Goal: Download file/media

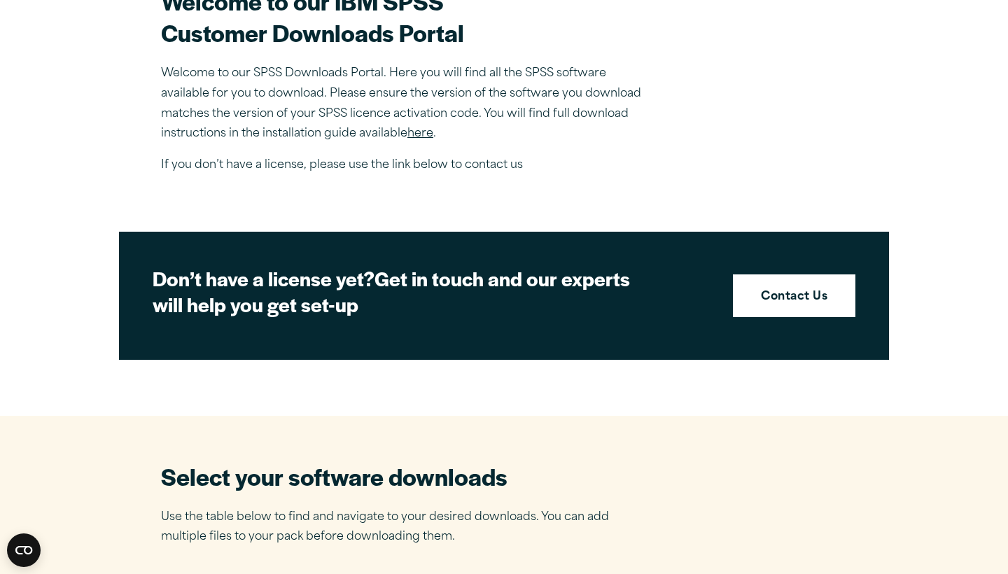
scroll to position [461, 0]
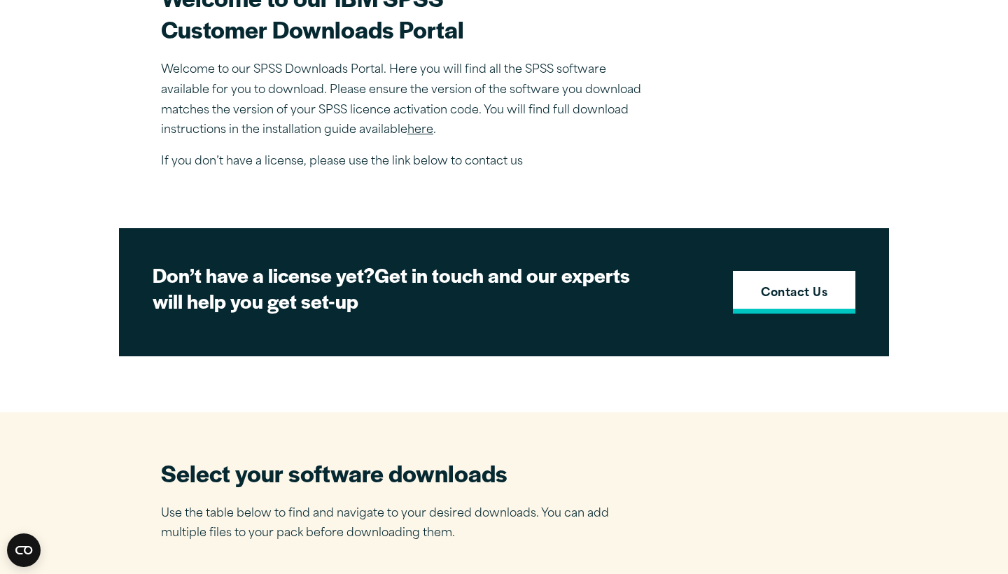
click at [811, 286] on strong "Contact Us" at bounding box center [794, 294] width 67 height 18
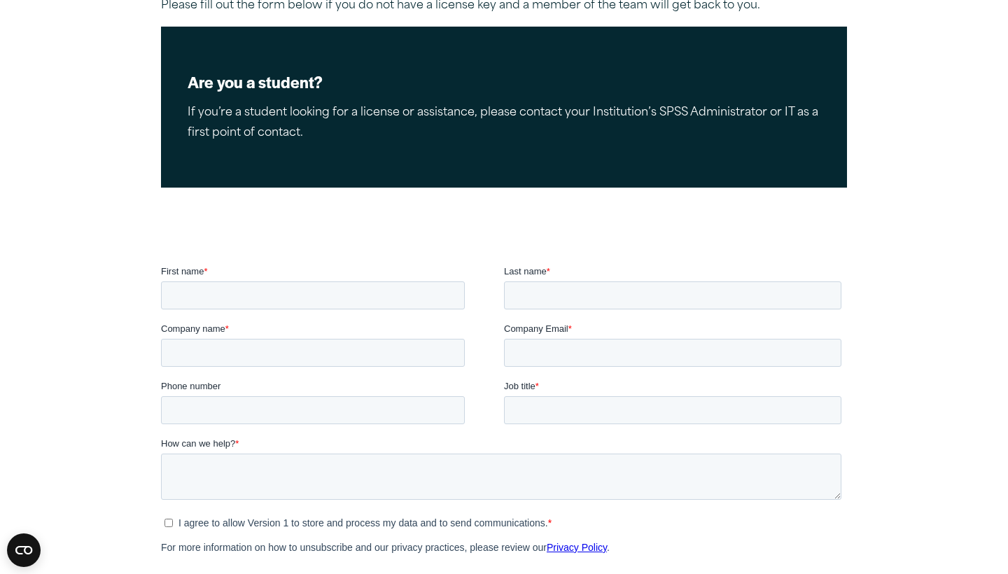
scroll to position [245, 0]
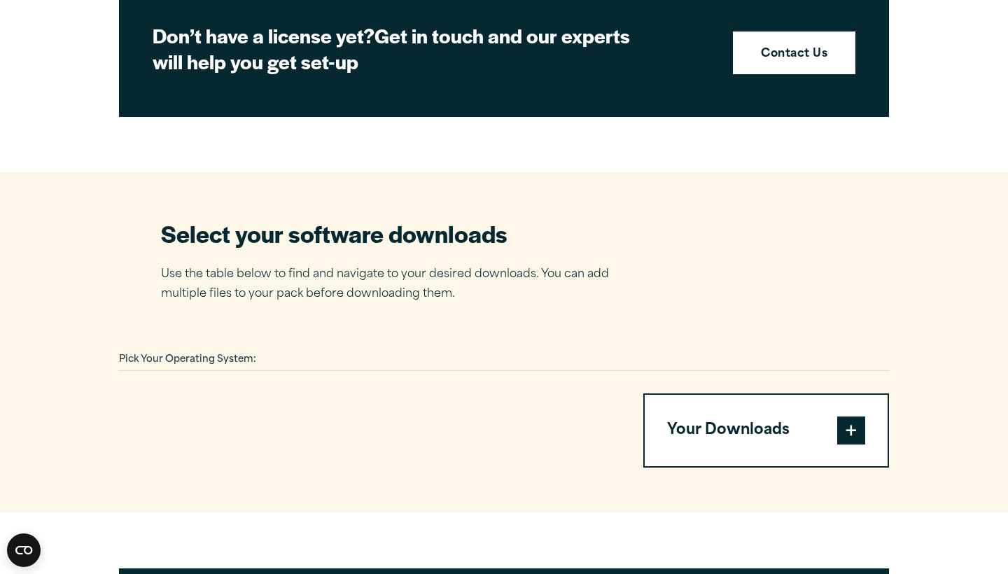
scroll to position [701, 0]
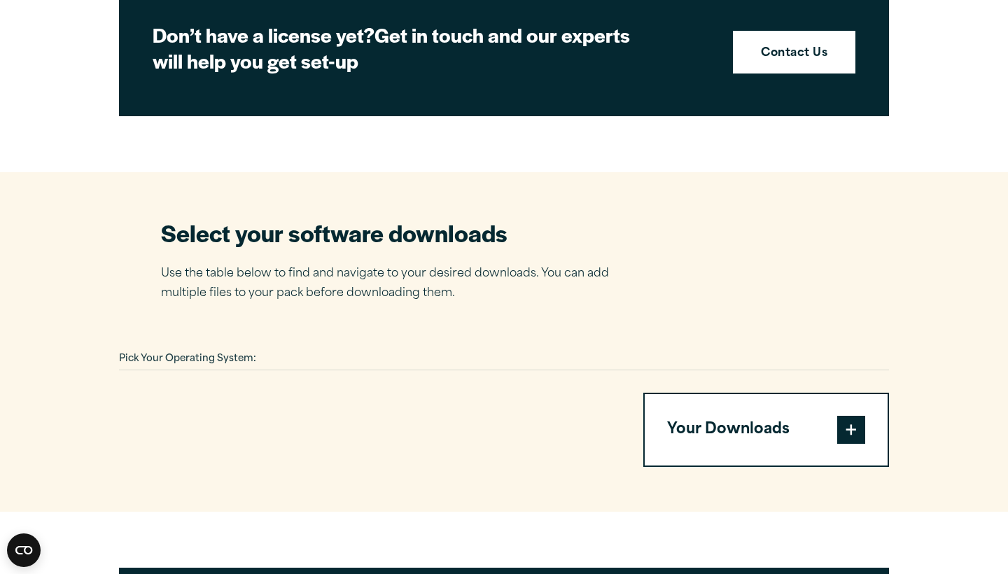
click at [690, 429] on button "Your Downloads" at bounding box center [766, 429] width 243 height 71
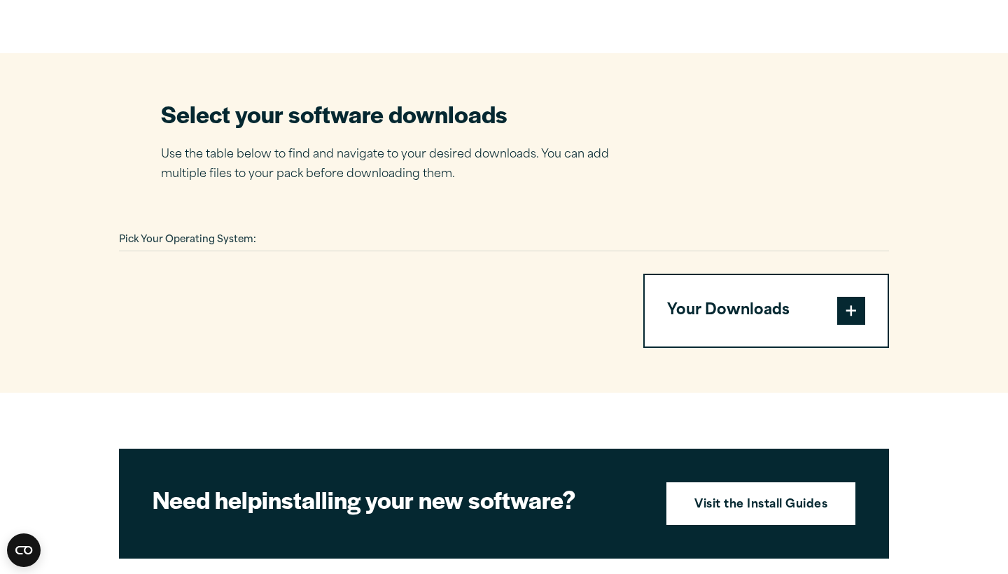
scroll to position [820, 0]
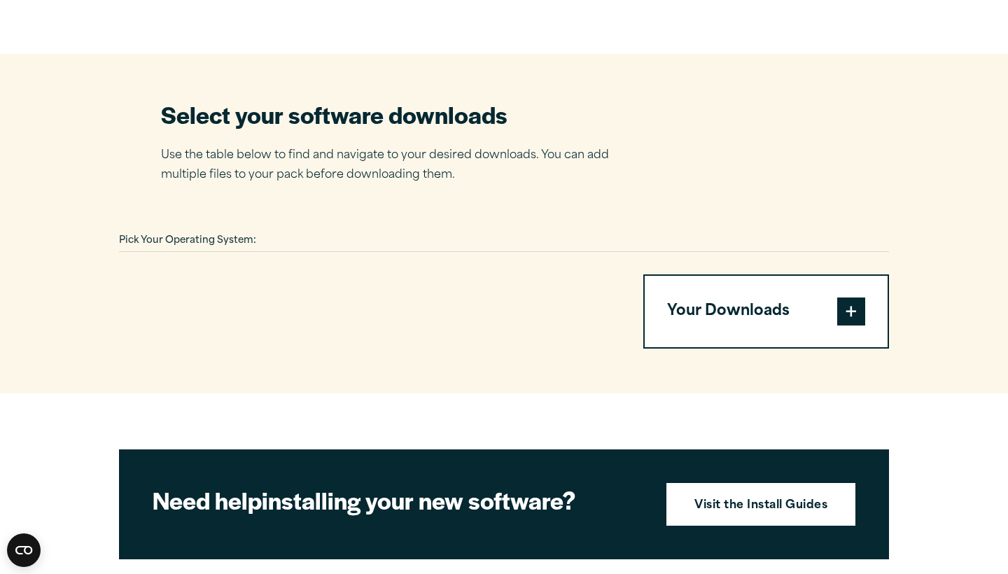
click at [858, 300] on span at bounding box center [851, 312] width 28 height 28
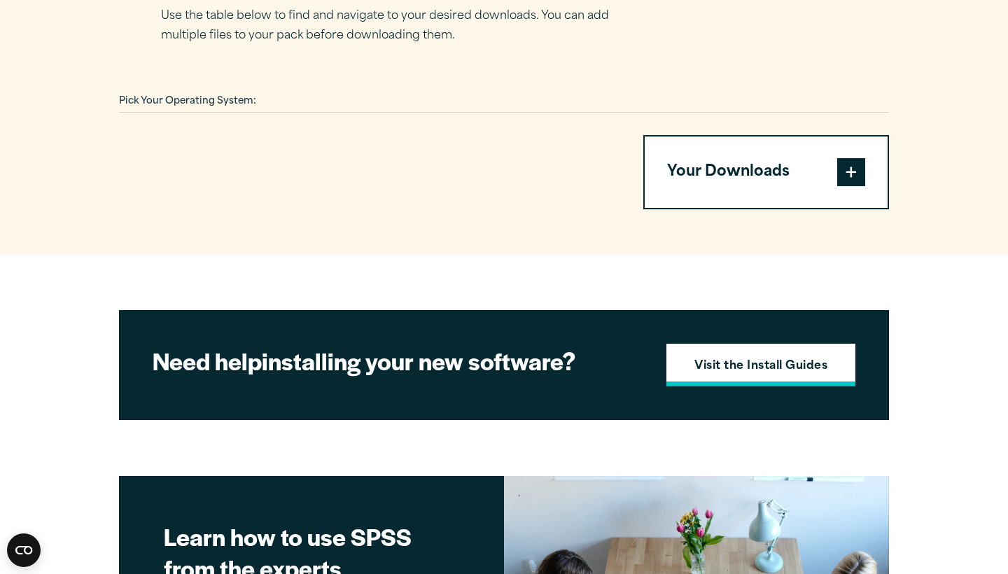
scroll to position [959, 0]
click at [794, 366] on strong "Visit the Install Guides" at bounding box center [760, 367] width 133 height 18
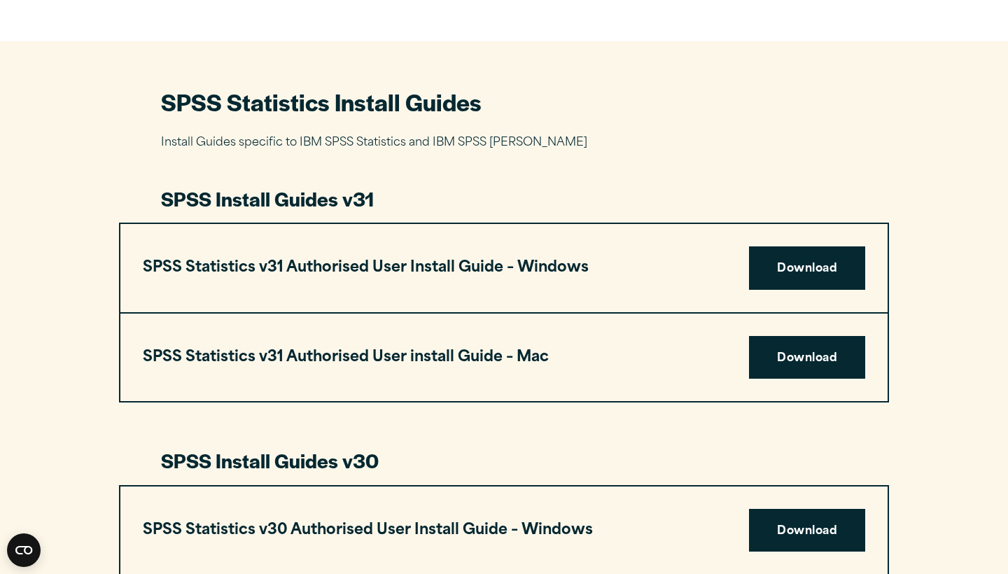
scroll to position [597, 0]
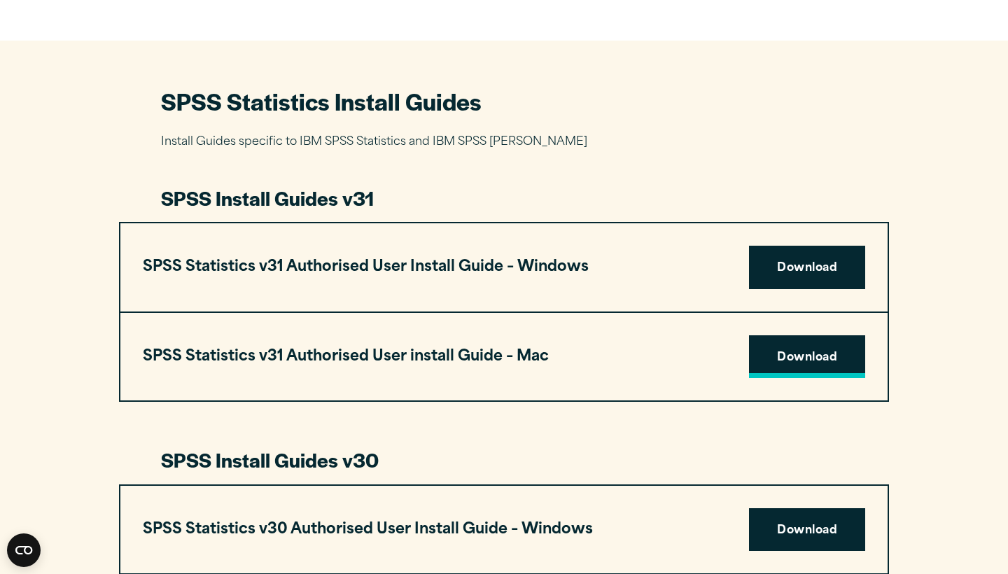
click at [754, 365] on link "Download" at bounding box center [807, 356] width 116 height 43
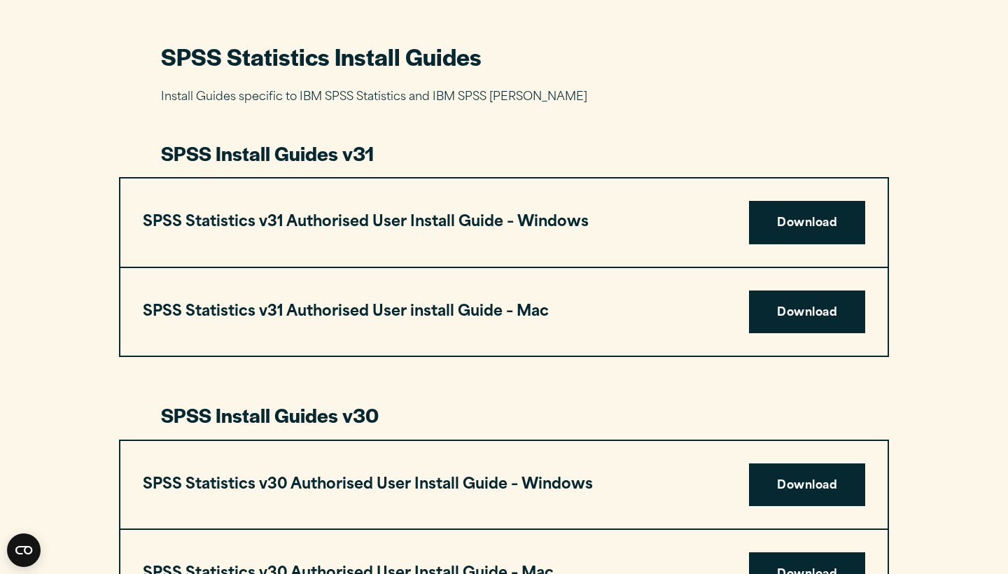
scroll to position [426, 0]
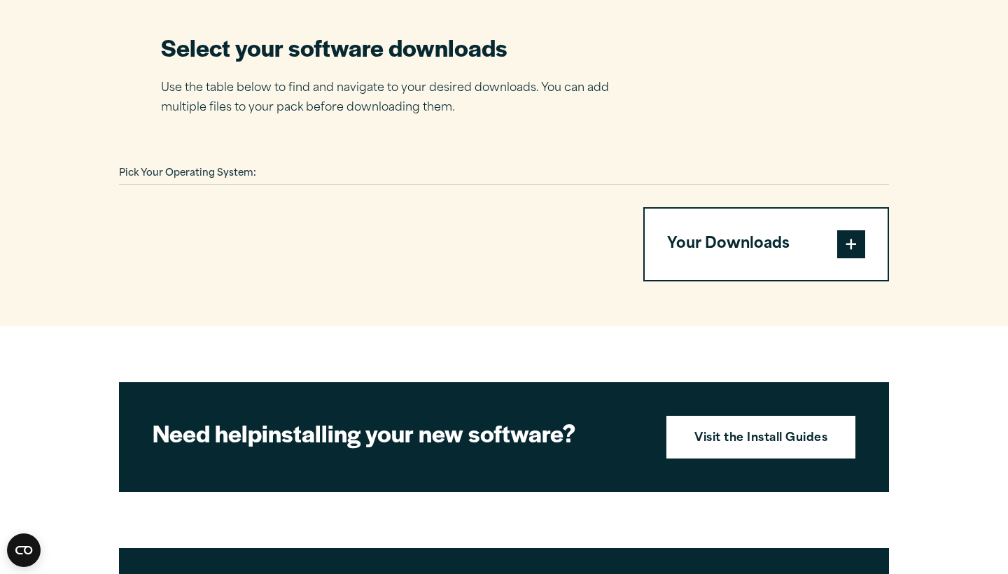
scroll to position [888, 0]
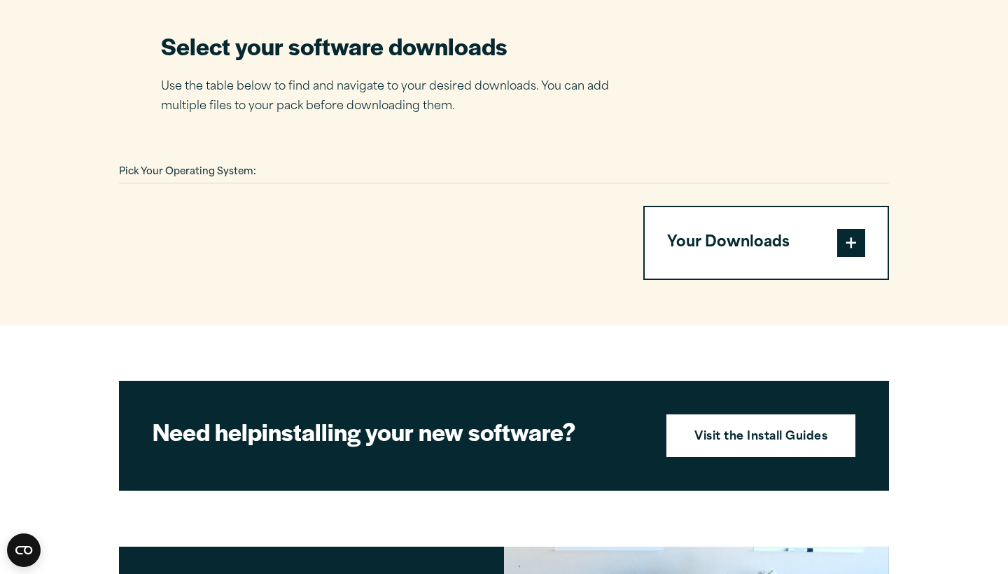
click at [730, 239] on button "Your Downloads" at bounding box center [766, 242] width 243 height 71
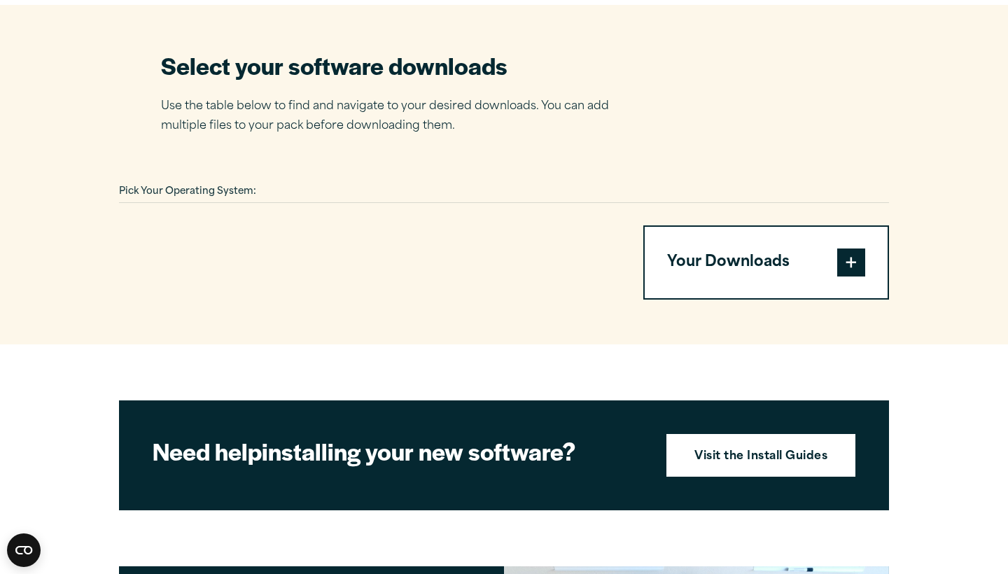
scroll to position [916, 0]
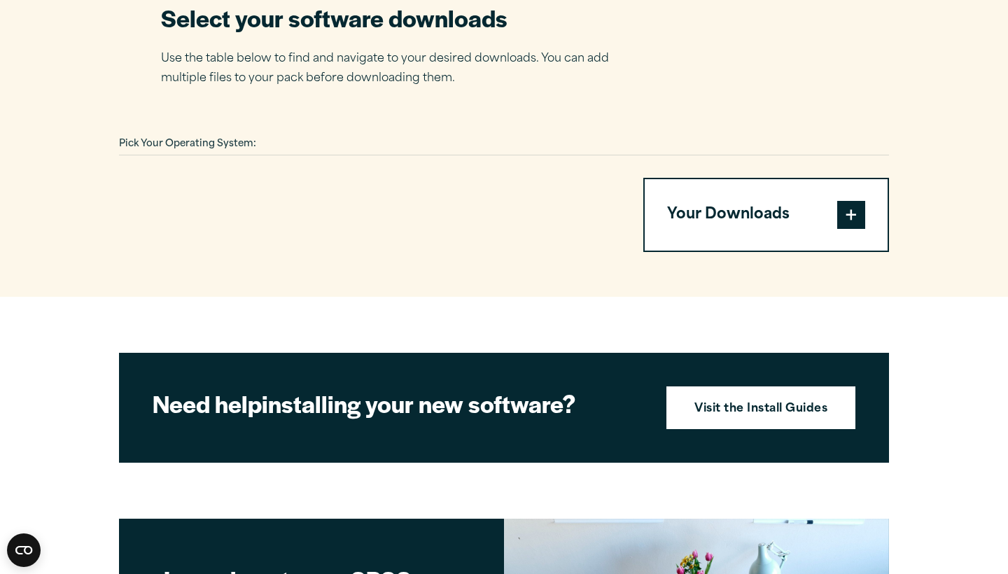
click at [846, 201] on span at bounding box center [851, 215] width 28 height 28
click at [738, 407] on strong "Visit the Install Guides" at bounding box center [760, 409] width 133 height 18
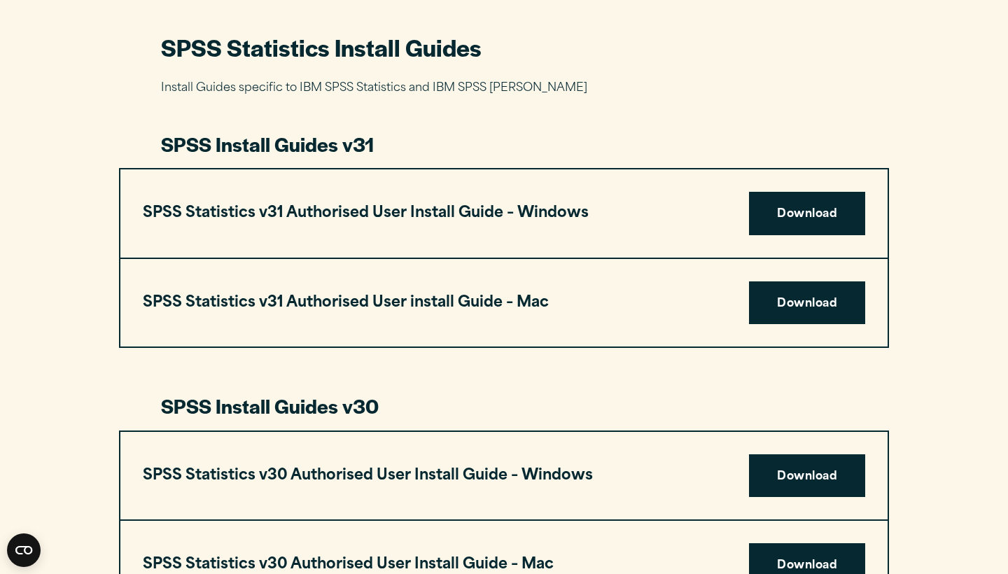
scroll to position [672, 0]
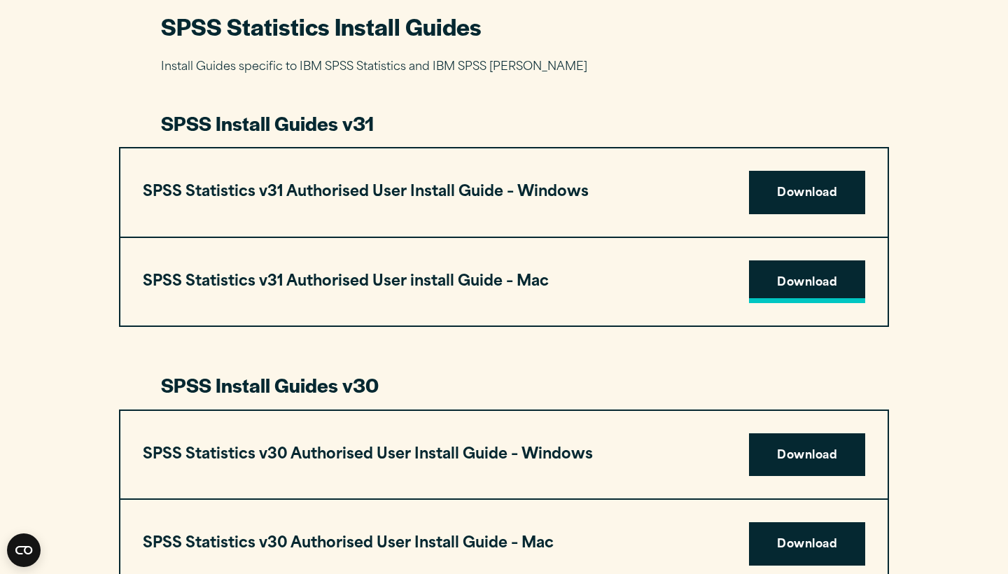
click at [800, 277] on link "Download" at bounding box center [807, 281] width 116 height 43
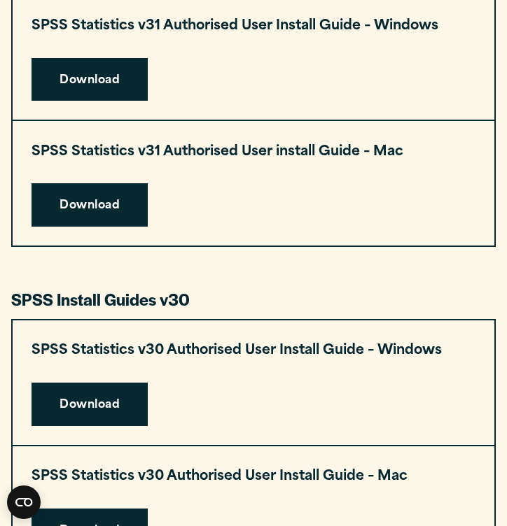
scroll to position [663, 0]
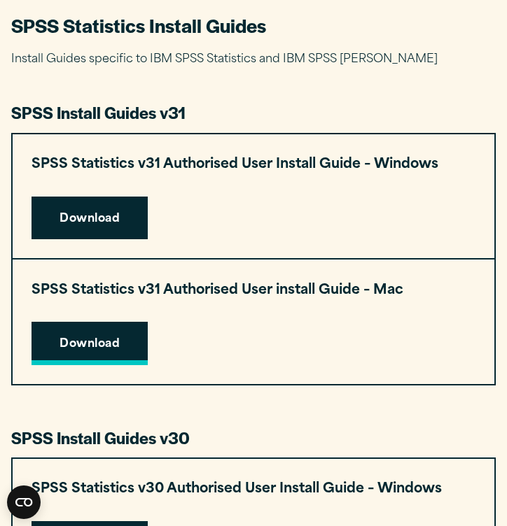
click at [92, 329] on link "Download" at bounding box center [90, 343] width 116 height 43
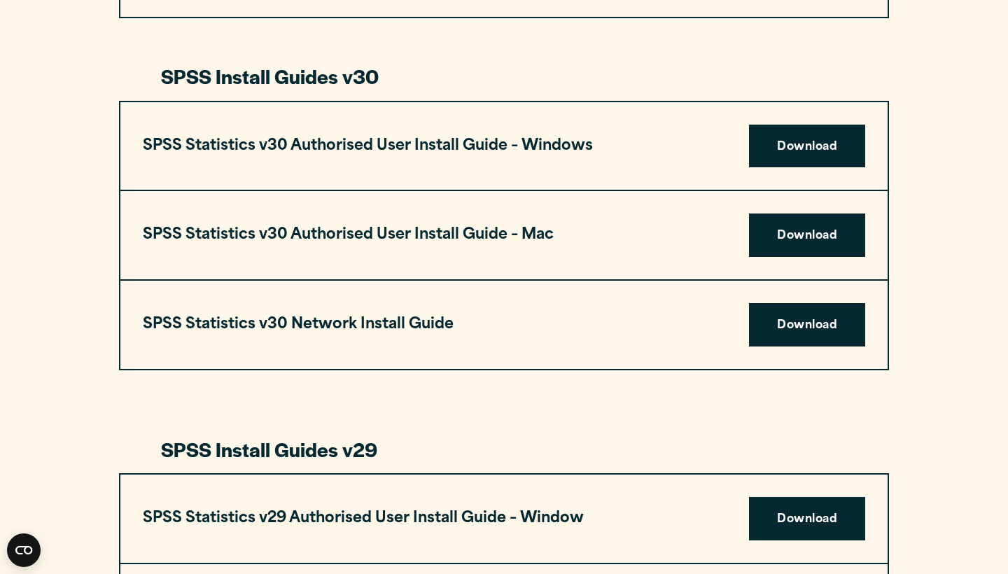
scroll to position [1196, 0]
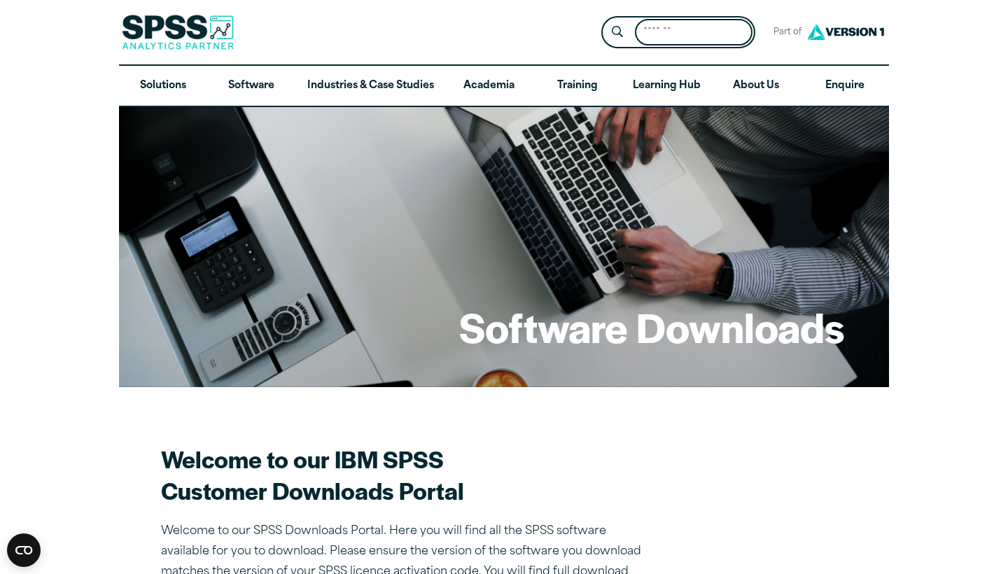
click at [696, 35] on input "Search for:" at bounding box center [694, 32] width 118 height 27
type input "**********"
click at [617, 32] on button "Submit Site Search" at bounding box center [618, 33] width 26 height 26
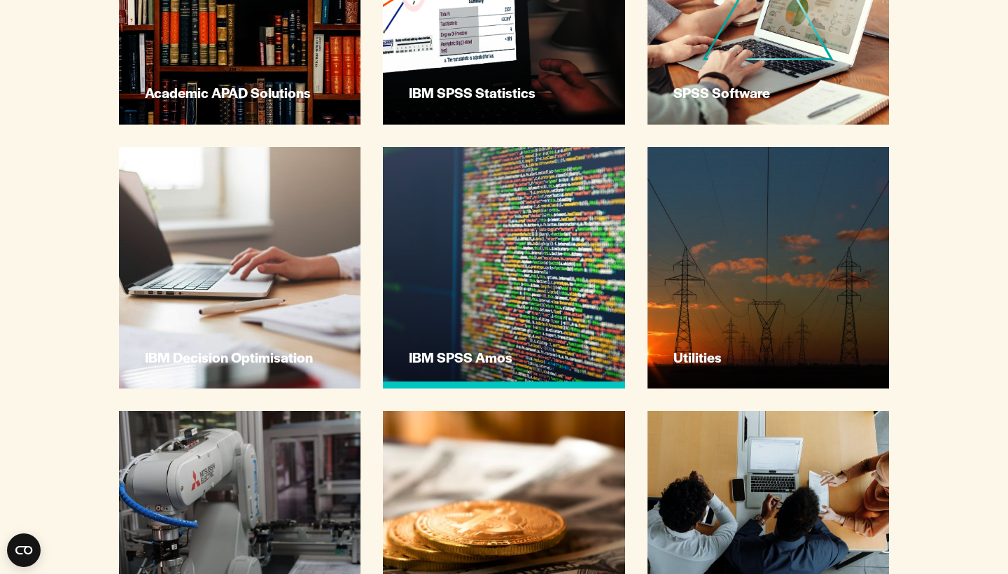
scroll to position [1364, 0]
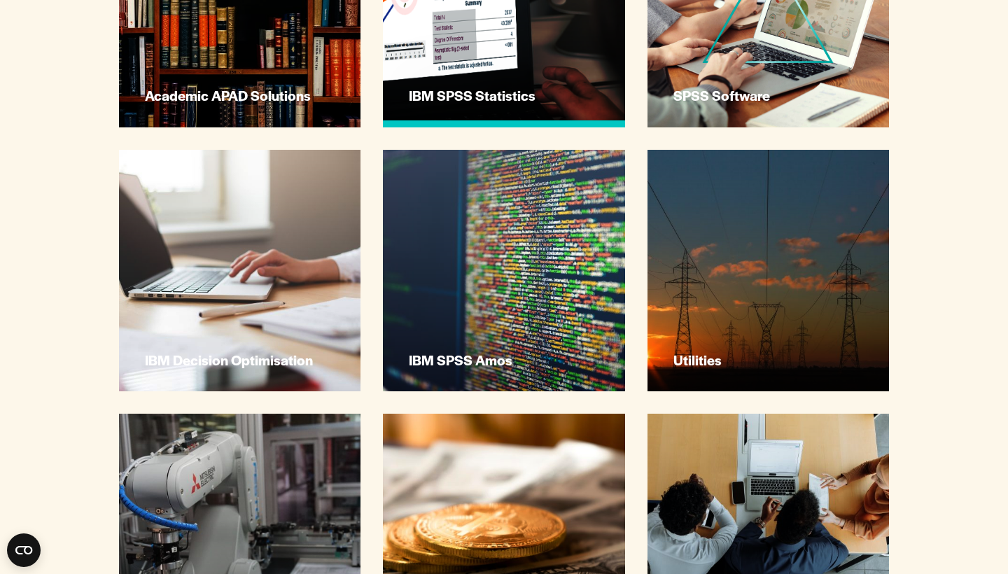
click at [533, 87] on link "IBM SPSS Statistics" at bounding box center [504, 6] width 242 height 242
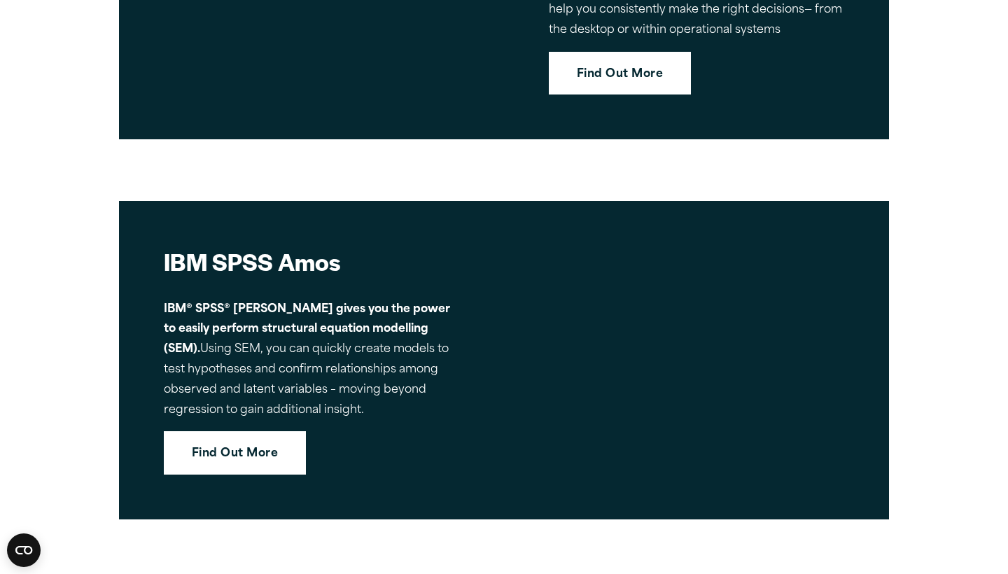
scroll to position [5814, 0]
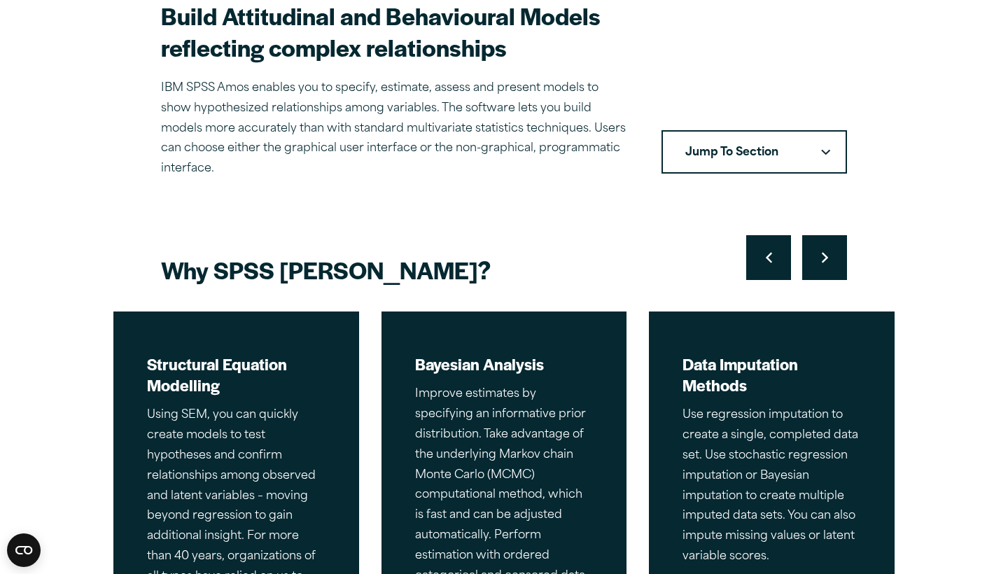
scroll to position [544, 0]
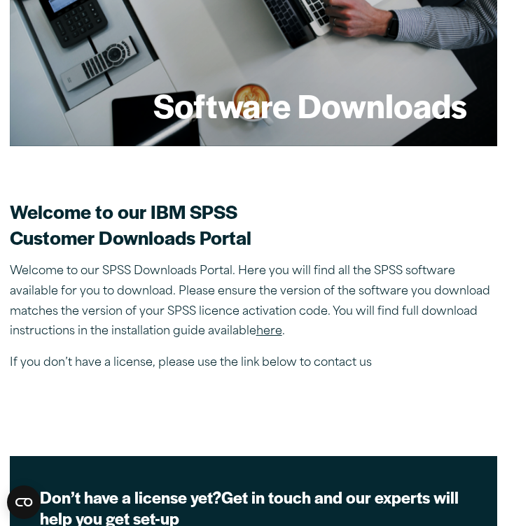
scroll to position [228, 0]
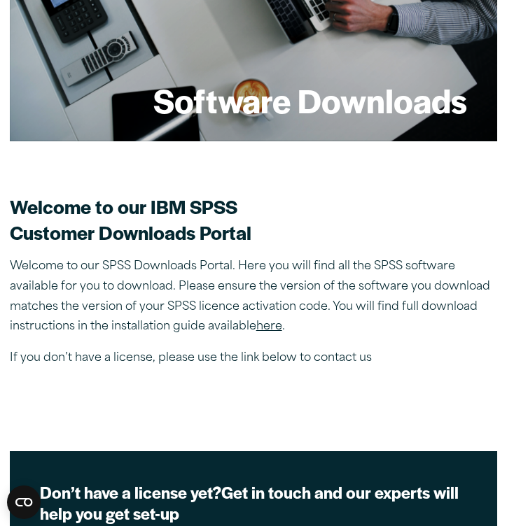
drag, startPoint x: 277, startPoint y: 330, endPoint x: 290, endPoint y: 341, distance: 17.4
click at [290, 341] on div "Welcome to our IBM SPSS Customer Downloads Portal Welcome to our SPSS Downloads…" at bounding box center [254, 281] width 488 height 174
click at [272, 329] on link "here" at bounding box center [269, 326] width 26 height 11
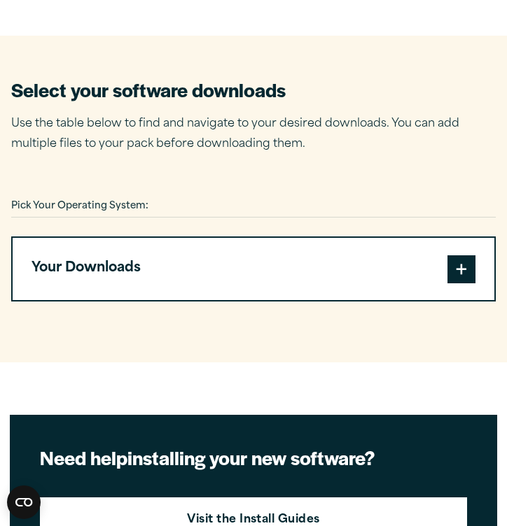
scroll to position [874, 0]
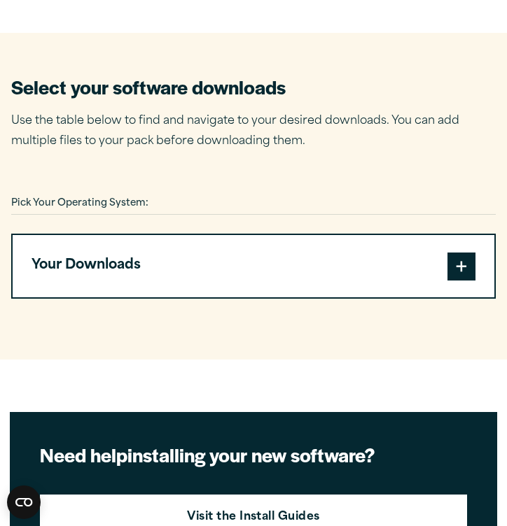
click at [146, 270] on button "Your Downloads" at bounding box center [254, 266] width 482 height 62
click at [440, 266] on button "Your Downloads" at bounding box center [254, 266] width 482 height 62
click at [443, 264] on button "Your Downloads" at bounding box center [254, 266] width 482 height 62
click at [444, 264] on button "Your Downloads" at bounding box center [254, 266] width 482 height 62
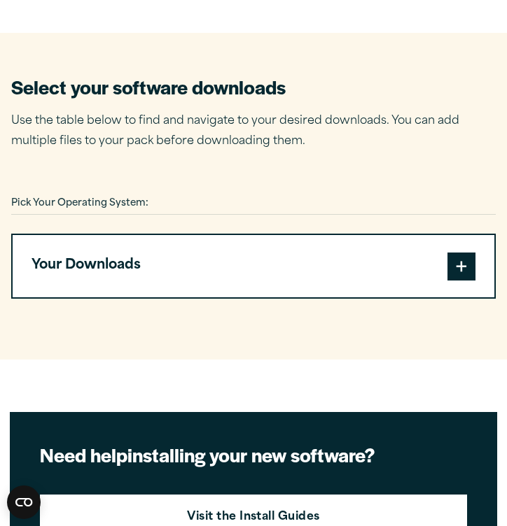
click at [444, 264] on button "Your Downloads" at bounding box center [254, 266] width 482 height 62
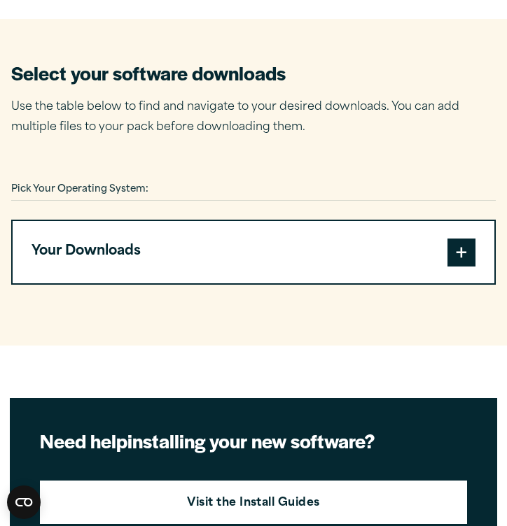
scroll to position [865, 0]
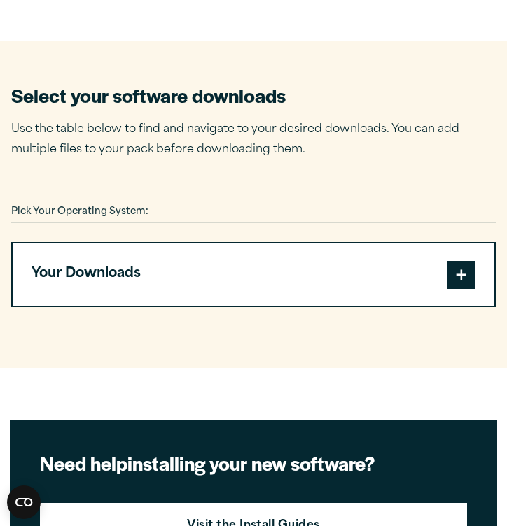
click at [368, 266] on button "Your Downloads" at bounding box center [254, 275] width 482 height 62
click at [475, 273] on span at bounding box center [461, 275] width 28 height 28
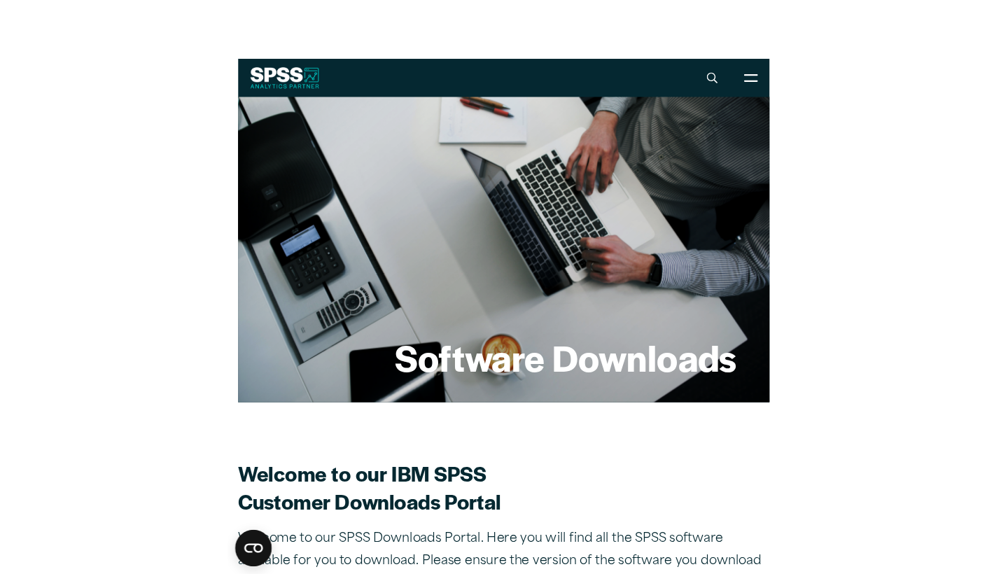
scroll to position [0, 0]
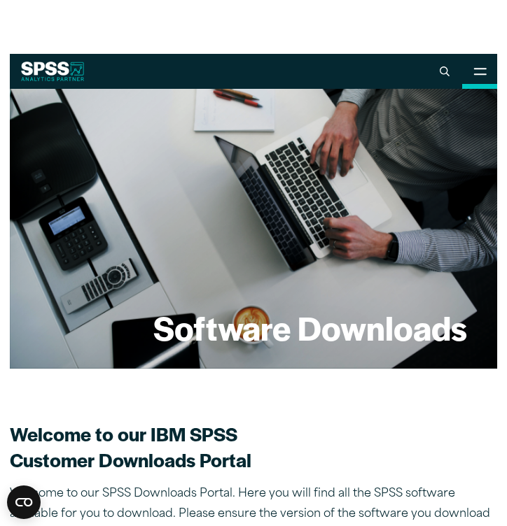
click at [486, 73] on icon at bounding box center [479, 72] width 13 height 8
click at [479, 76] on button "Open Site Menu" at bounding box center [479, 71] width 35 height 35
click at [480, 76] on button "Open Site Menu" at bounding box center [479, 71] width 35 height 35
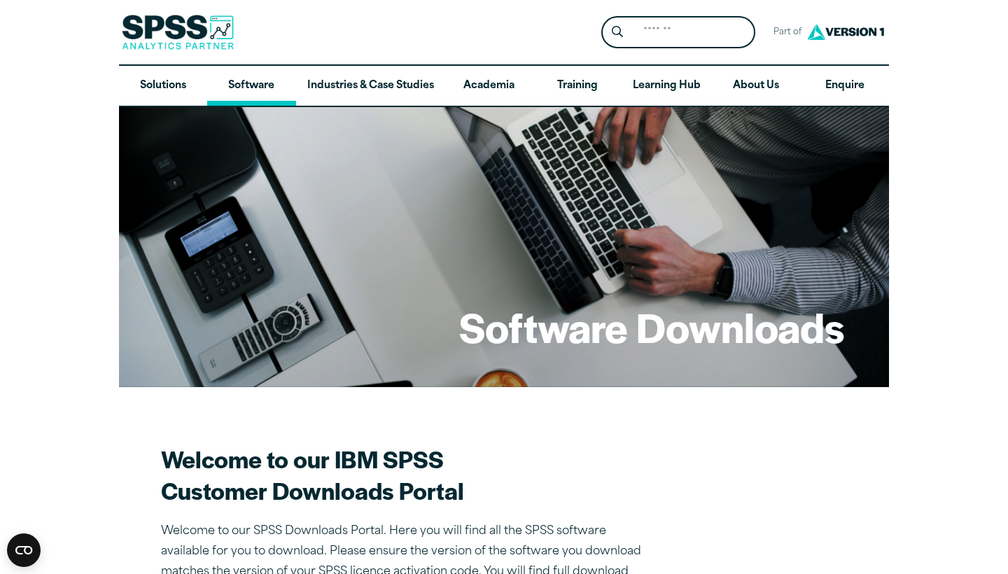
click at [272, 90] on link "Software" at bounding box center [251, 86] width 88 height 41
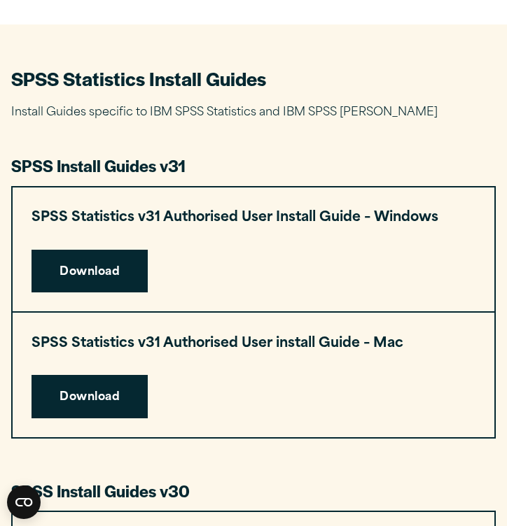
scroll to position [627, 0]
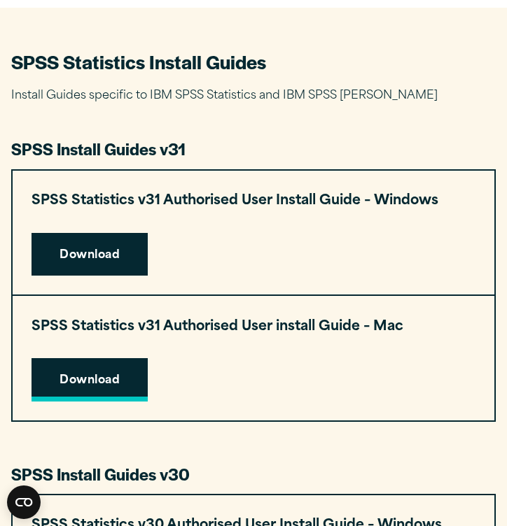
click at [126, 372] on link "Download" at bounding box center [90, 379] width 116 height 43
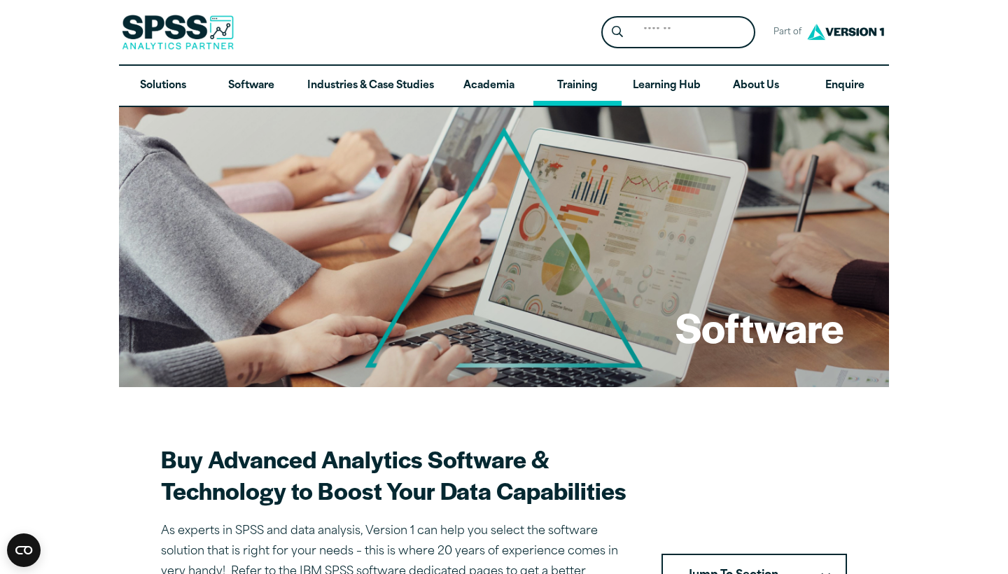
click at [587, 93] on link "Training" at bounding box center [577, 86] width 88 height 41
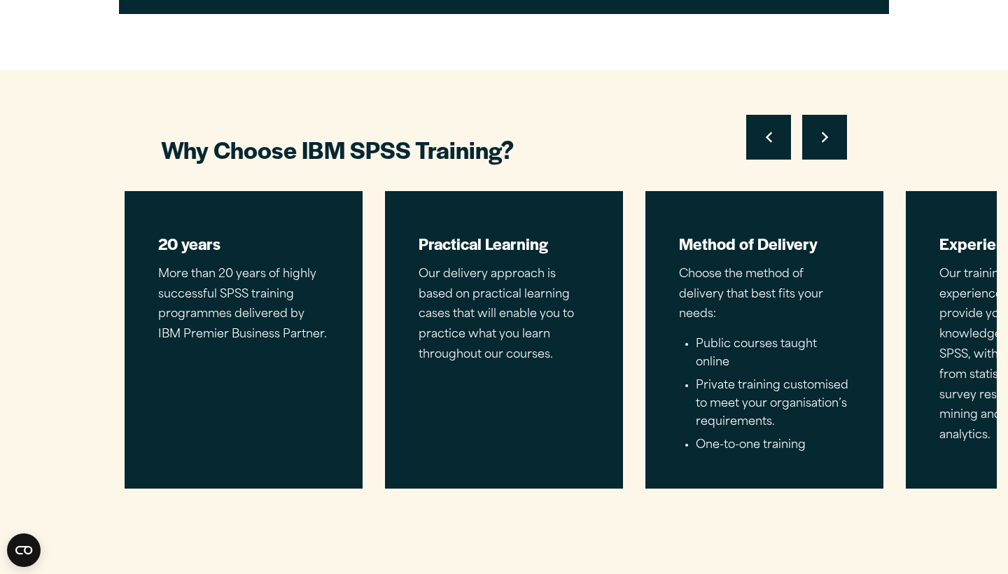
scroll to position [825, 0]
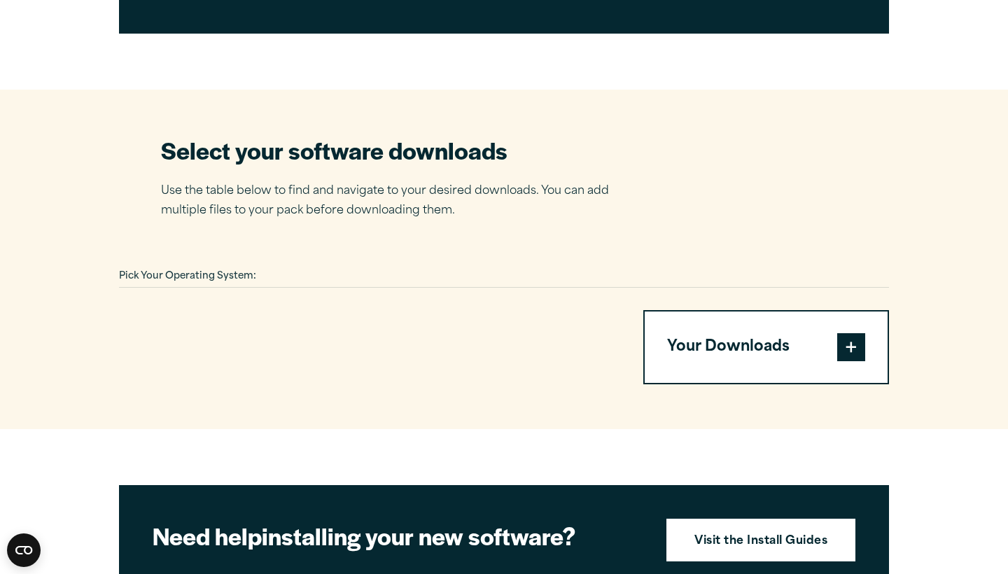
scroll to position [783, 0]
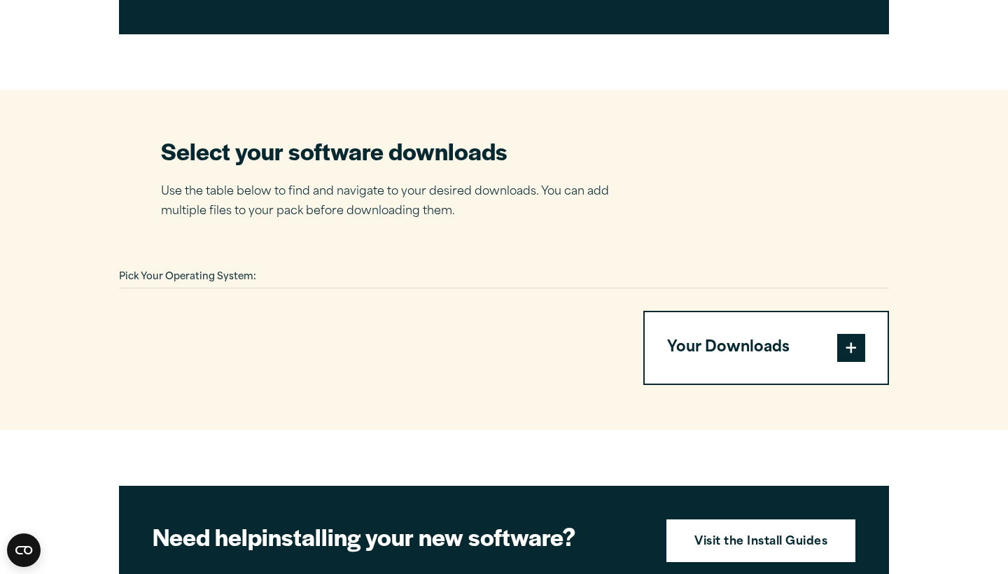
click at [769, 347] on button "Your Downloads" at bounding box center [766, 347] width 243 height 71
click at [293, 277] on div "Pick Your Operating System:" at bounding box center [504, 278] width 770 height 22
click at [516, 395] on section "Select your software downloads Use the table below to find and navigate to your…" at bounding box center [504, 260] width 1008 height 340
click at [843, 366] on button "Your Downloads" at bounding box center [766, 347] width 243 height 71
click at [848, 349] on span at bounding box center [851, 348] width 28 height 28
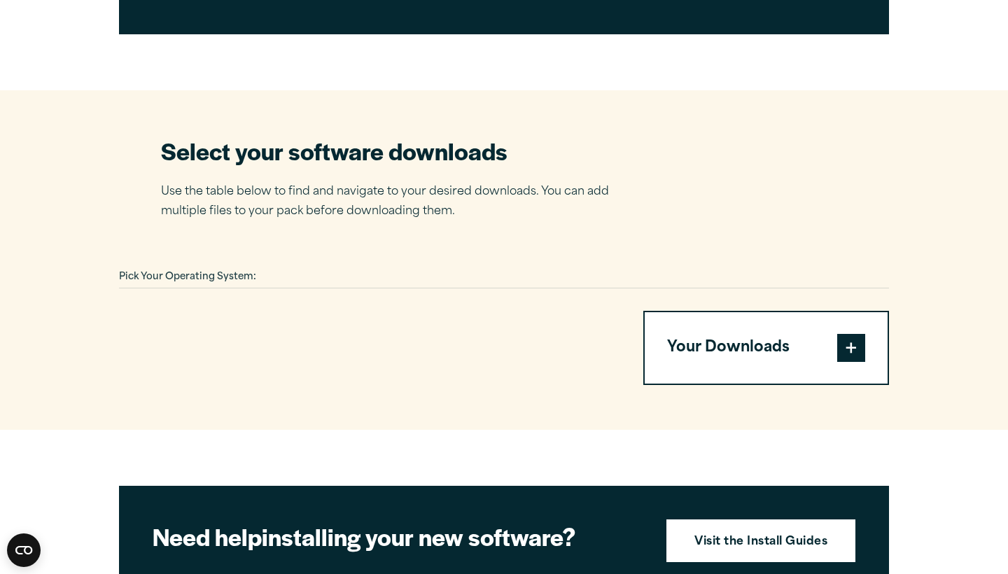
click at [848, 349] on span at bounding box center [851, 348] width 28 height 28
click at [760, 363] on button "Your Downloads" at bounding box center [766, 347] width 243 height 71
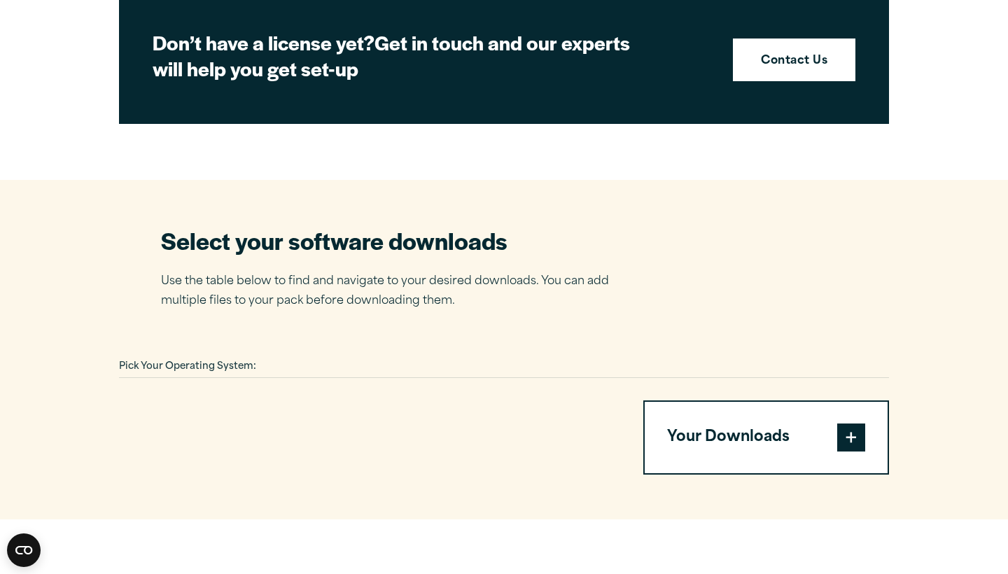
click at [741, 456] on button "Your Downloads" at bounding box center [766, 437] width 243 height 71
click at [851, 431] on span at bounding box center [851, 438] width 28 height 28
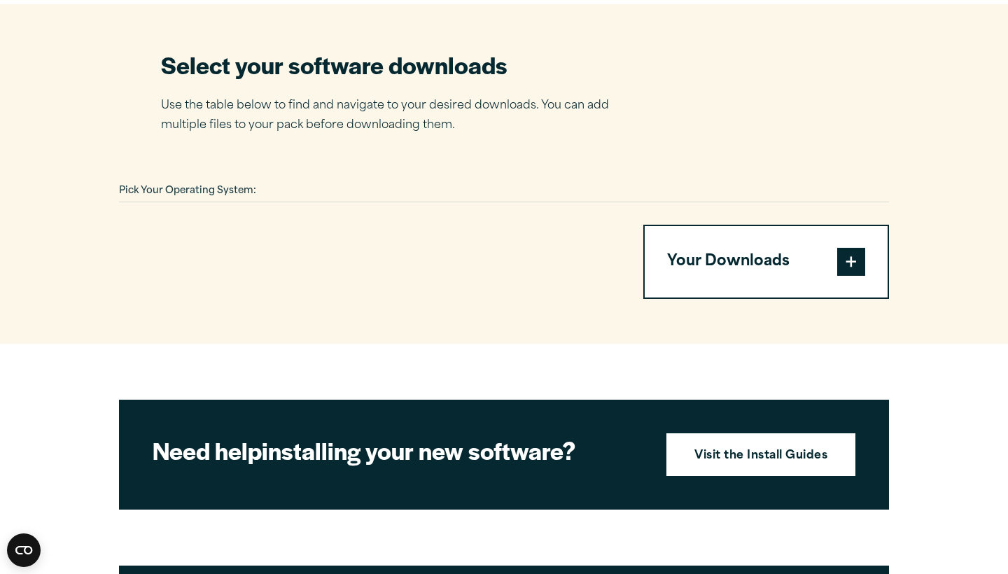
scroll to position [894, 0]
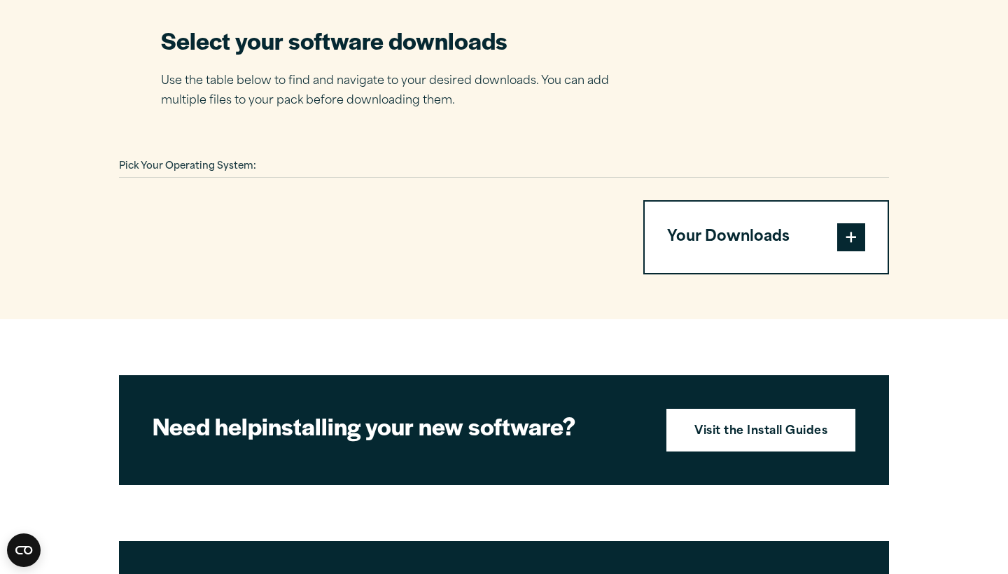
click at [405, 178] on div "Pick Your Operating System: Your Downloads You have not added any downloads. Do…" at bounding box center [504, 215] width 770 height 118
click at [405, 169] on div "Pick Your Operating System:" at bounding box center [504, 167] width 770 height 22
click at [416, 159] on div "Pick Your Operating System:" at bounding box center [504, 167] width 770 height 22
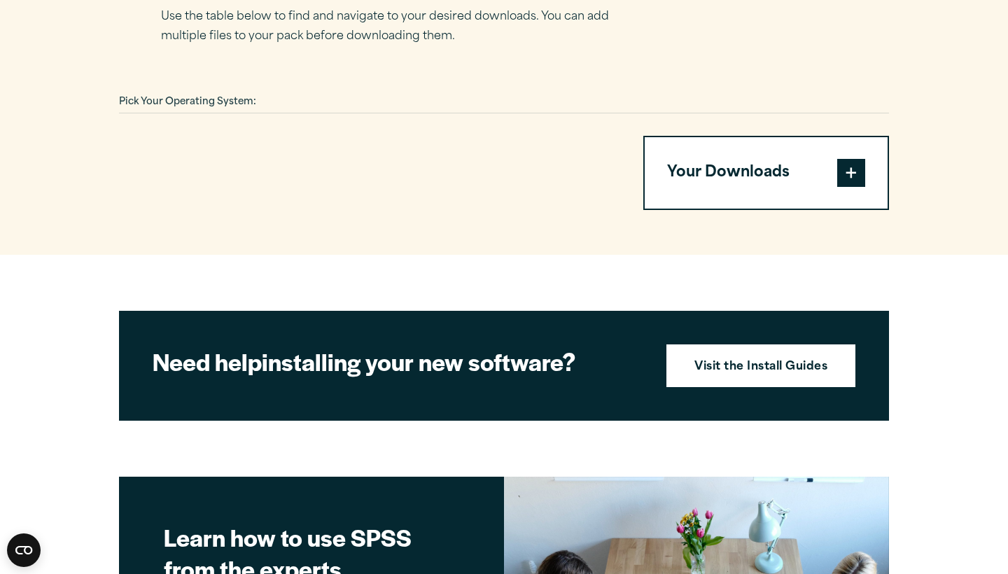
scroll to position [955, 0]
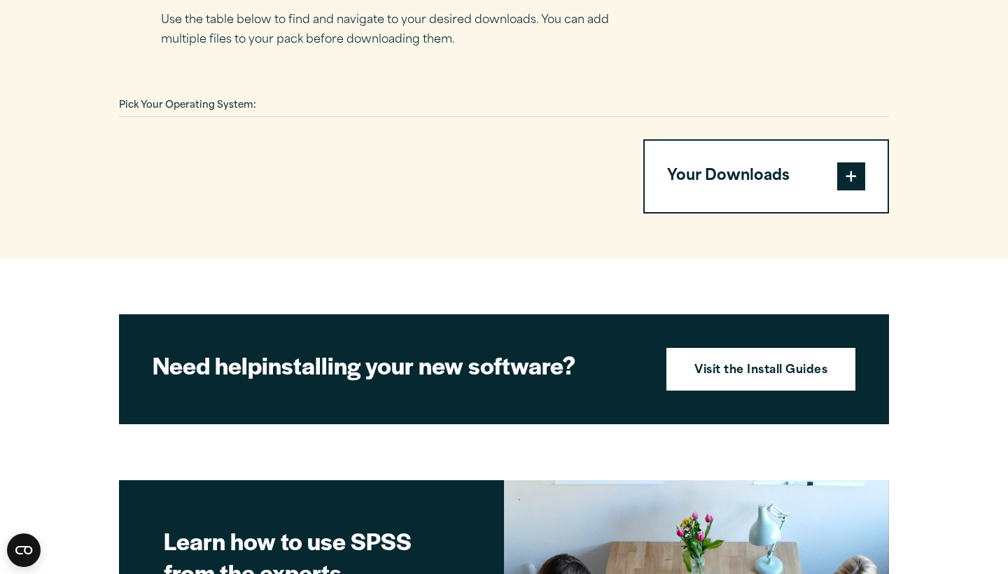
click at [723, 190] on button "Your Downloads" at bounding box center [766, 176] width 243 height 71
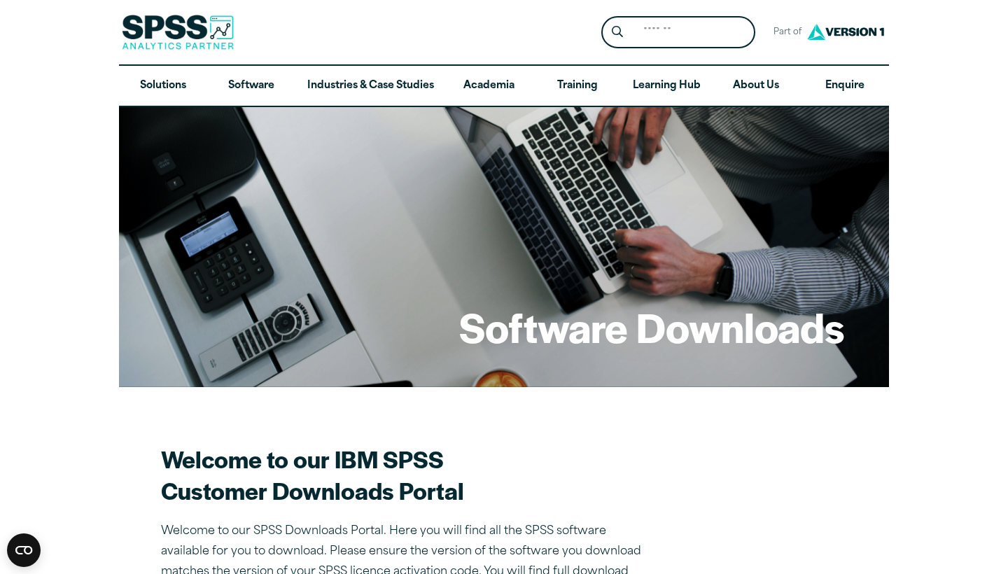
scroll to position [0, 0]
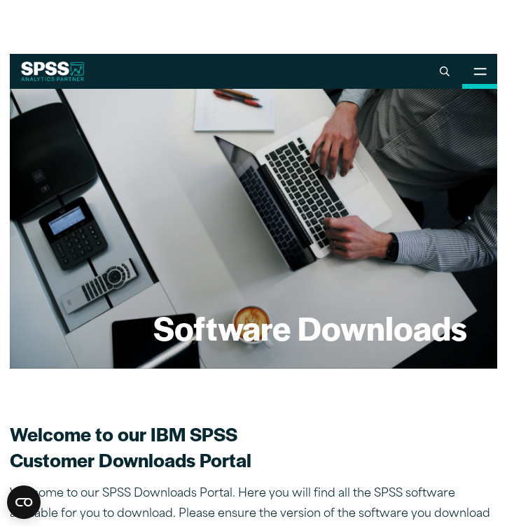
click at [488, 60] on button "Open Site Menu" at bounding box center [479, 71] width 35 height 35
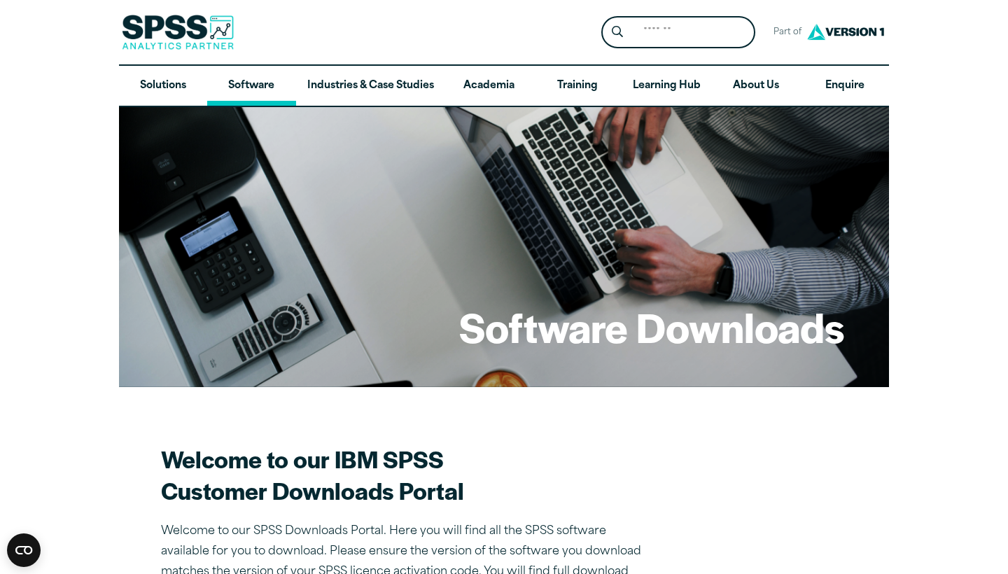
click at [248, 86] on link "Software" at bounding box center [251, 86] width 88 height 41
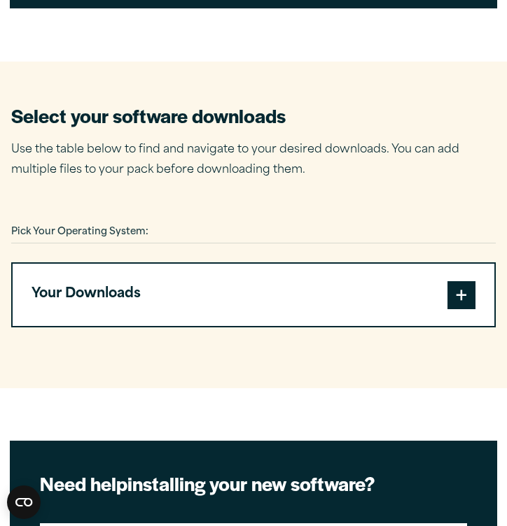
scroll to position [844, 0]
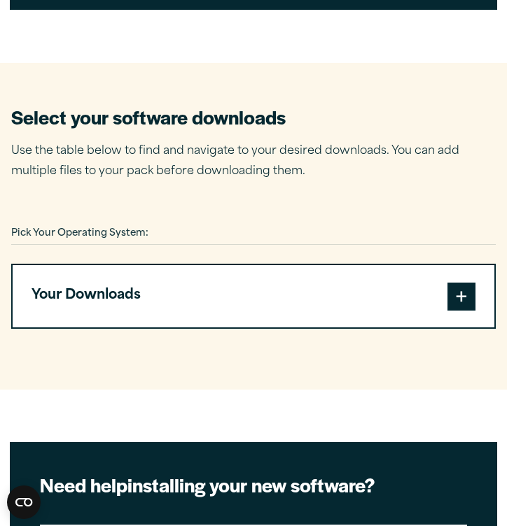
click at [173, 227] on div "Pick Your Operating System:" at bounding box center [253, 234] width 484 height 22
click at [162, 318] on button "Your Downloads" at bounding box center [254, 296] width 482 height 62
click at [471, 292] on span at bounding box center [461, 297] width 28 height 28
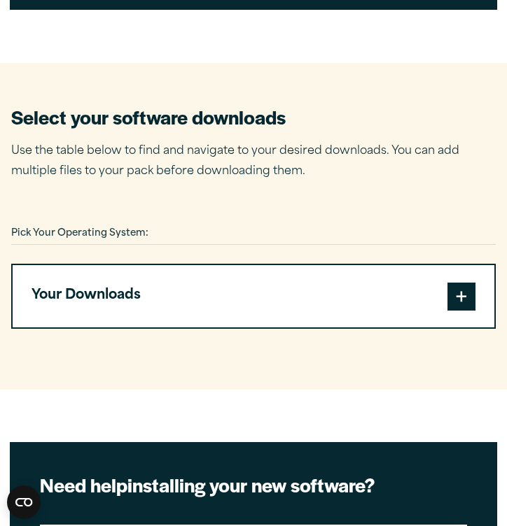
click at [471, 292] on span at bounding box center [461, 297] width 28 height 28
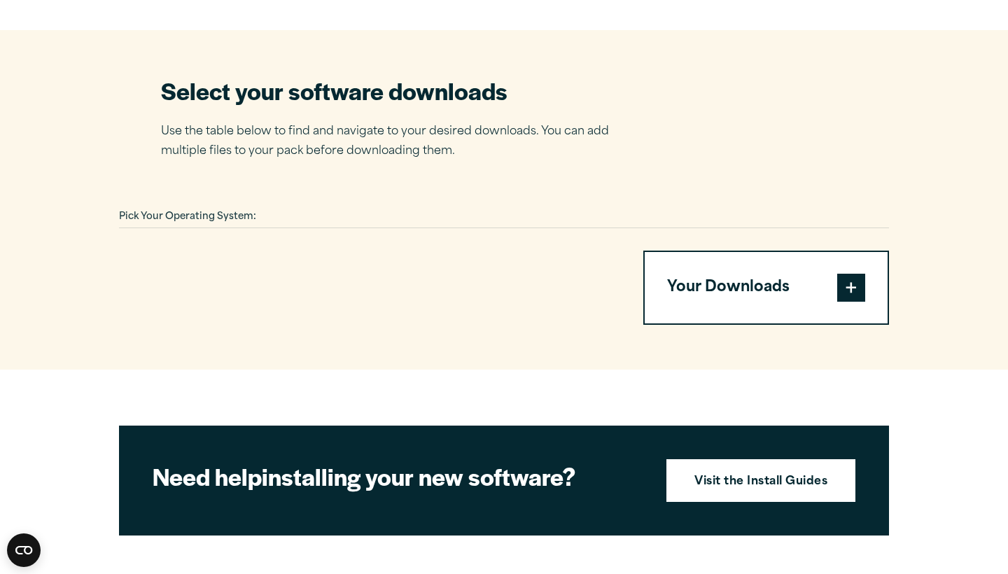
click at [506, 290] on button "Your Downloads" at bounding box center [766, 287] width 243 height 71
click at [506, 281] on button "Your Downloads" at bounding box center [766, 287] width 243 height 71
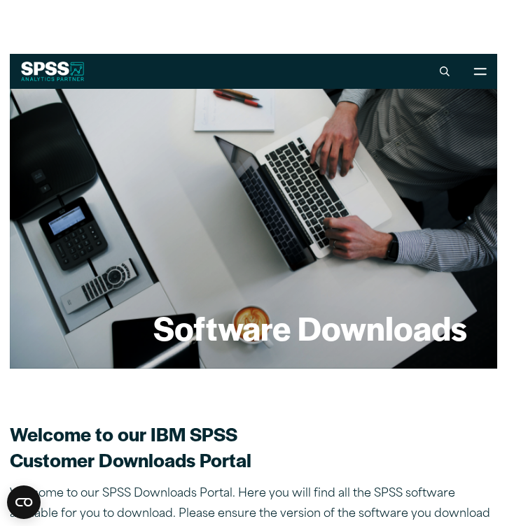
scroll to position [0, 0]
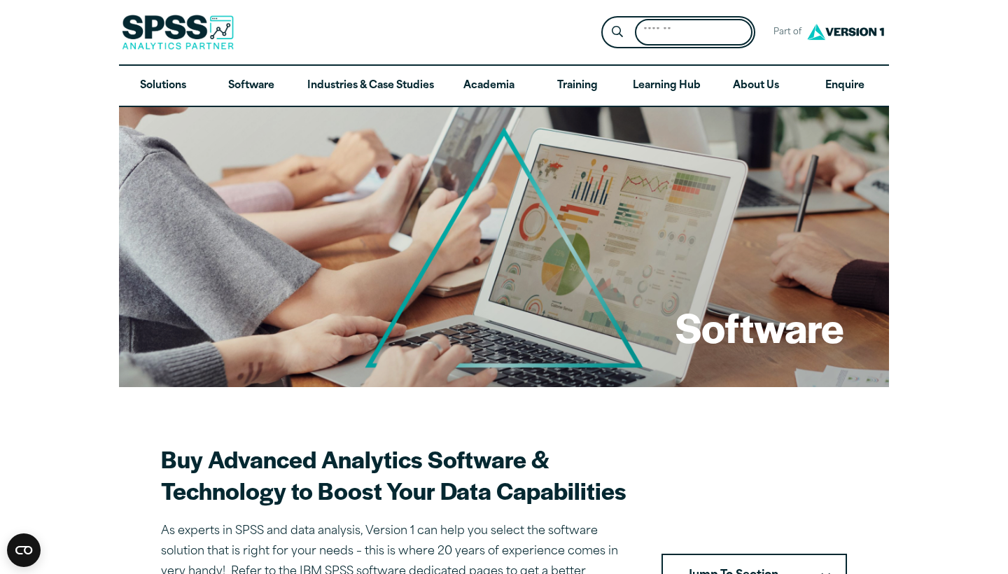
click at [659, 28] on input "Search for:" at bounding box center [694, 32] width 118 height 27
click at [234, 81] on link "Software" at bounding box center [251, 86] width 88 height 41
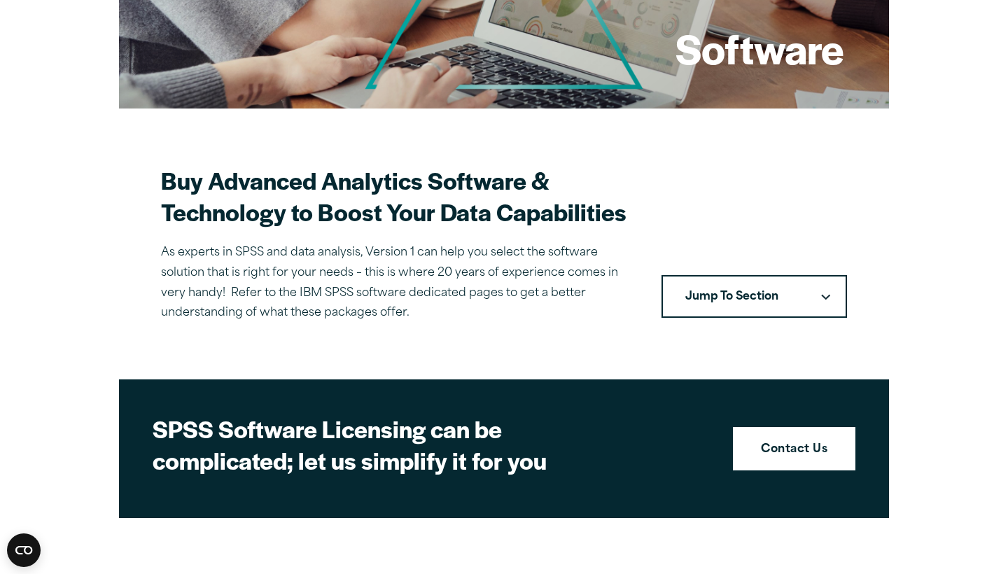
scroll to position [280, 0]
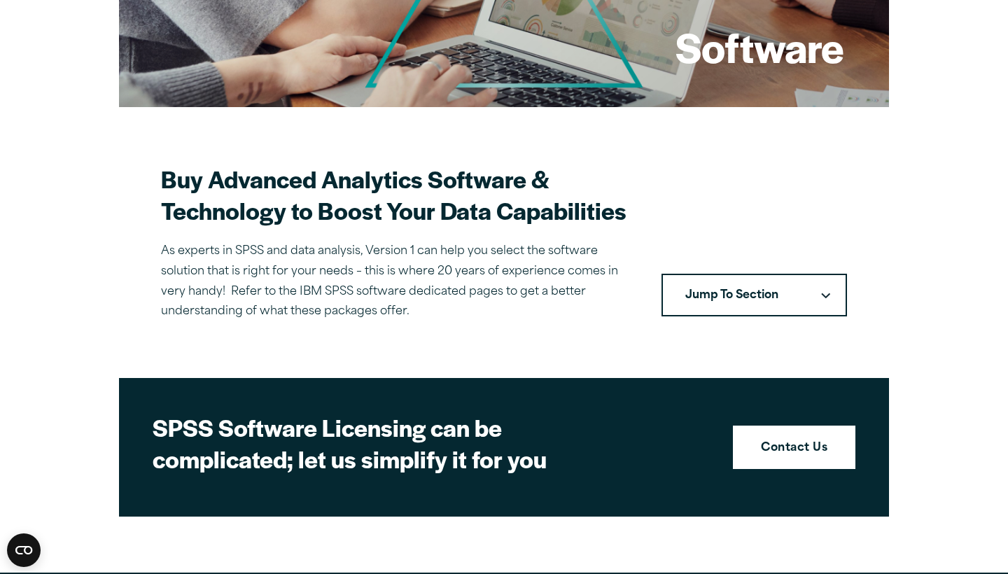
click at [747, 296] on button "Jump To Section" at bounding box center [755, 295] width 186 height 43
click at [820, 288] on button "Jump To Section" at bounding box center [755, 295] width 186 height 43
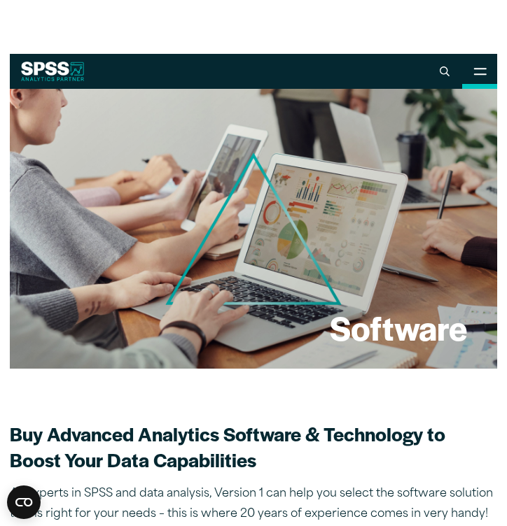
scroll to position [0, 0]
click at [453, 65] on button "Open Site Search" at bounding box center [444, 71] width 35 height 35
click at [72, 59] on div at bounding box center [47, 71] width 75 height 35
click at [67, 67] on img at bounding box center [53, 72] width 64 height 20
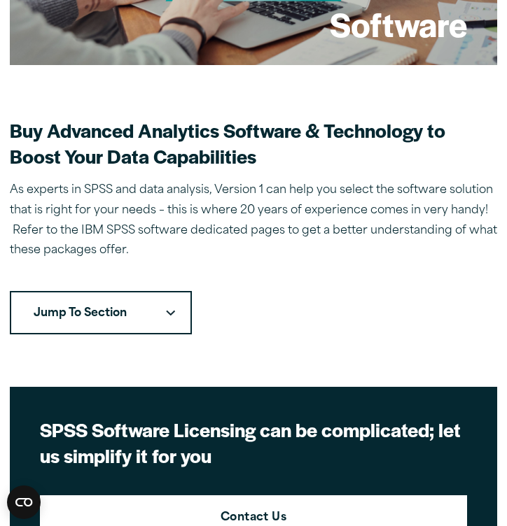
scroll to position [328, 0]
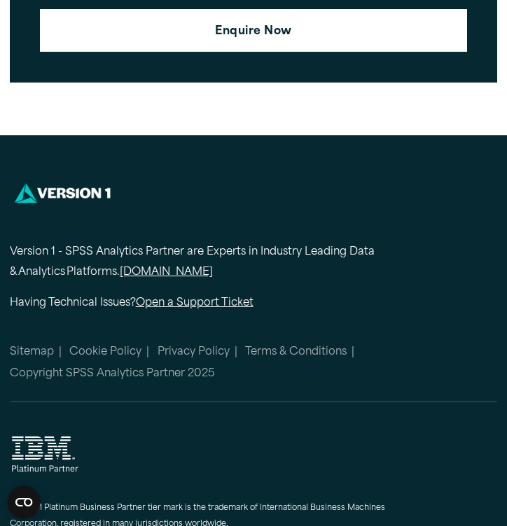
scroll to position [5945, 0]
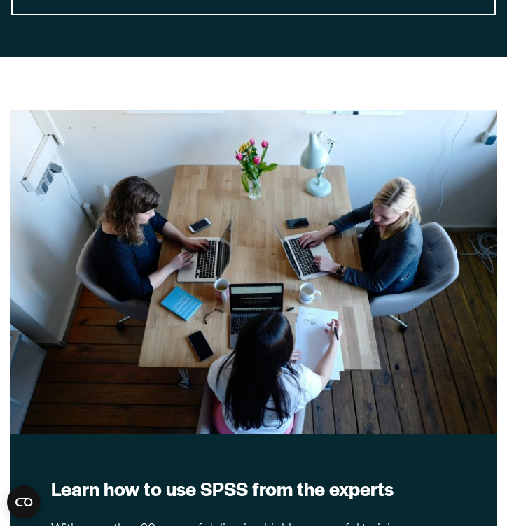
scroll to position [3139, 0]
